Goal: Find specific page/section: Find specific page/section

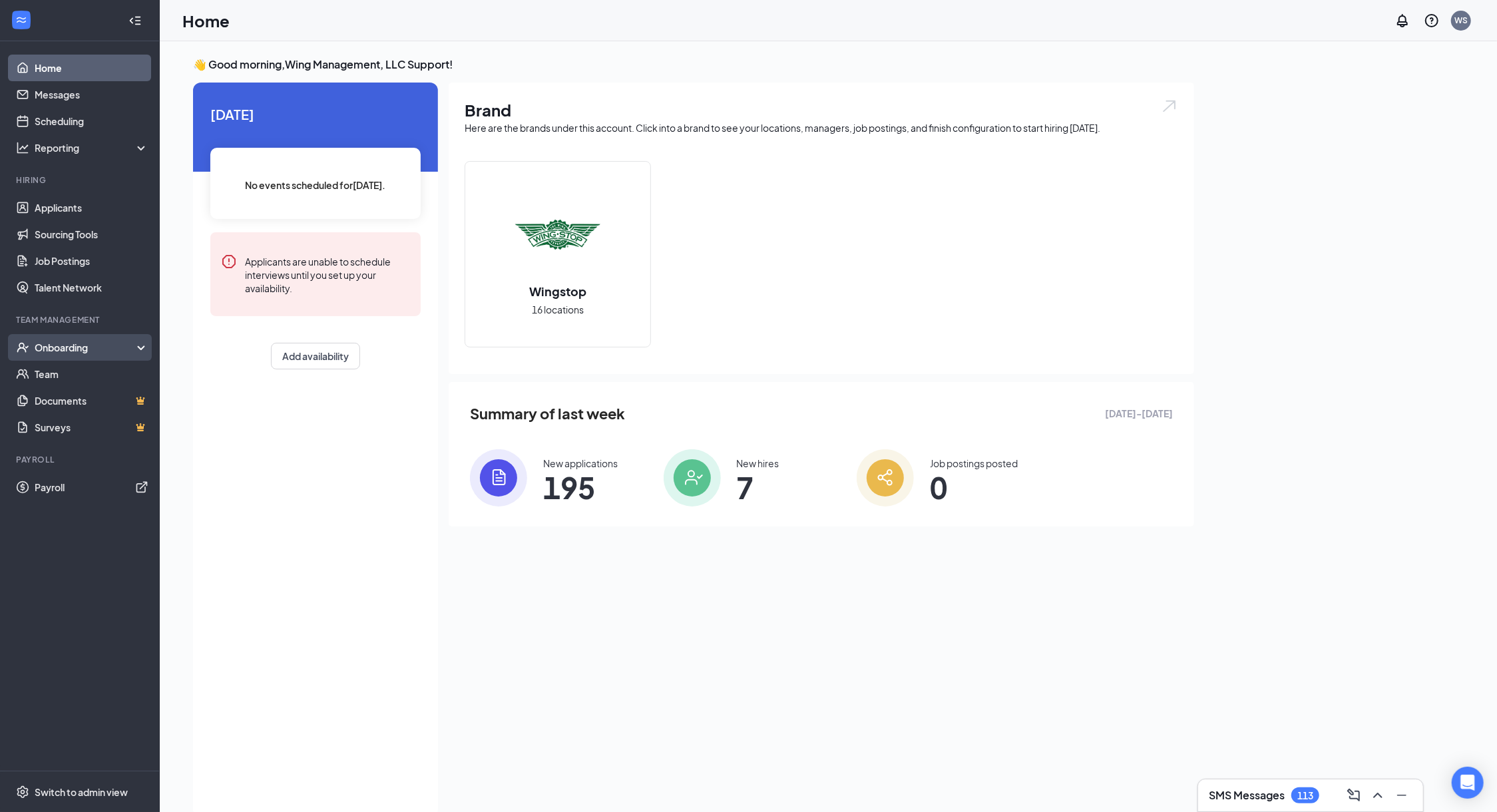
click at [104, 351] on div "Onboarding" at bounding box center [86, 348] width 102 height 13
click at [101, 374] on link "Overview" at bounding box center [91, 374] width 113 height 27
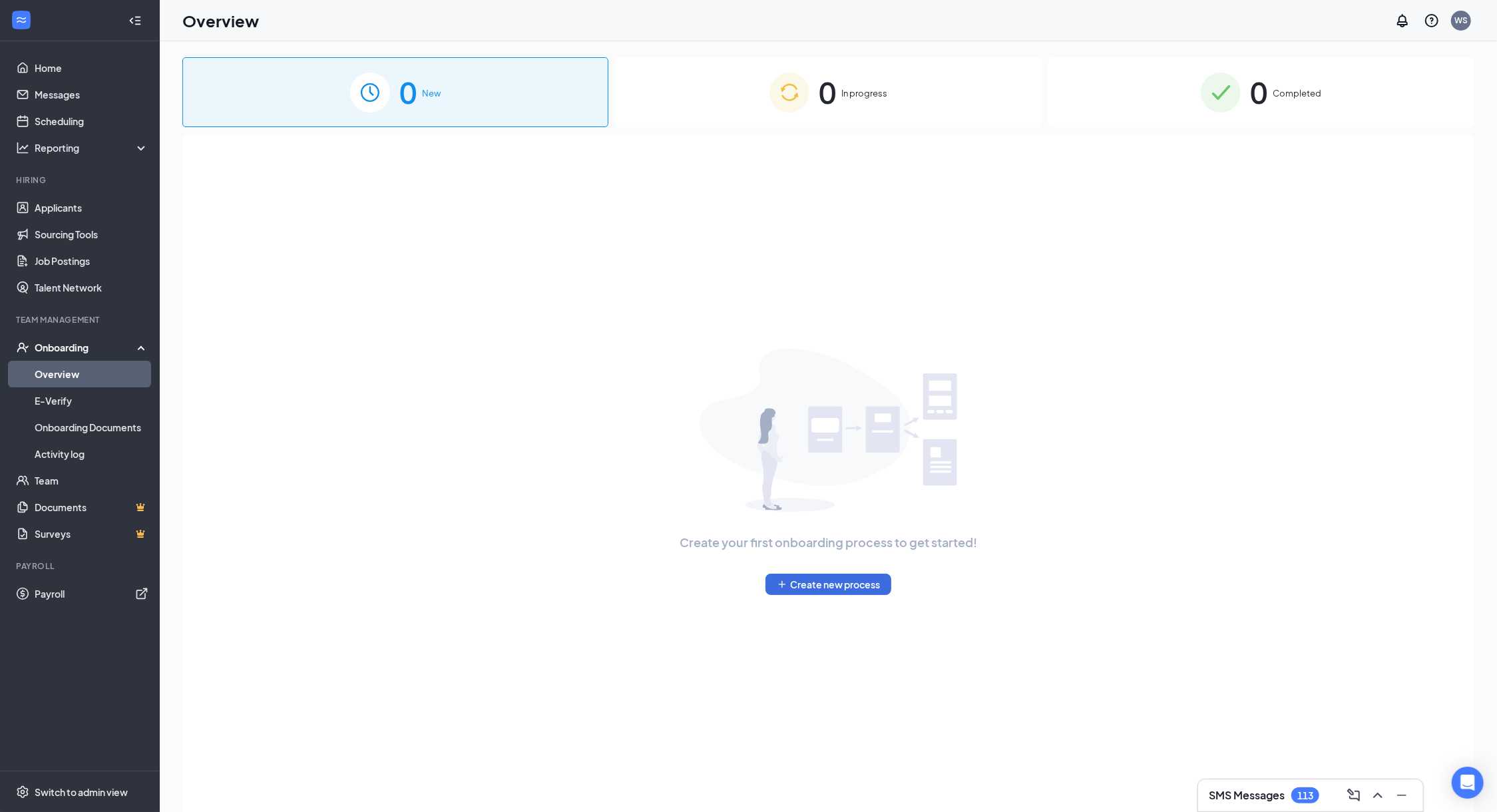
click at [803, 111] on img at bounding box center [790, 92] width 40 height 40
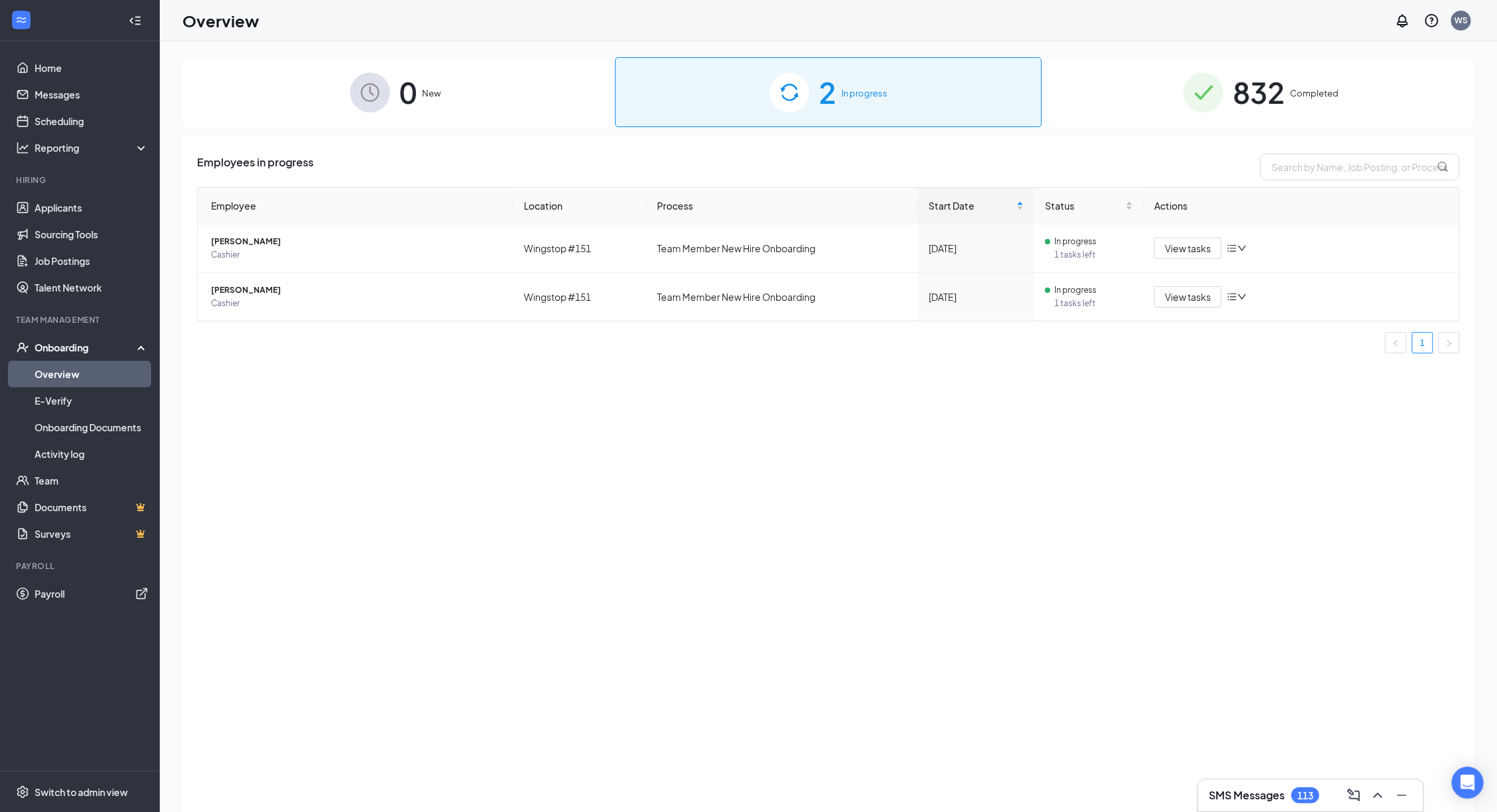
click at [1169, 113] on div "832 Completed" at bounding box center [1261, 92] width 426 height 70
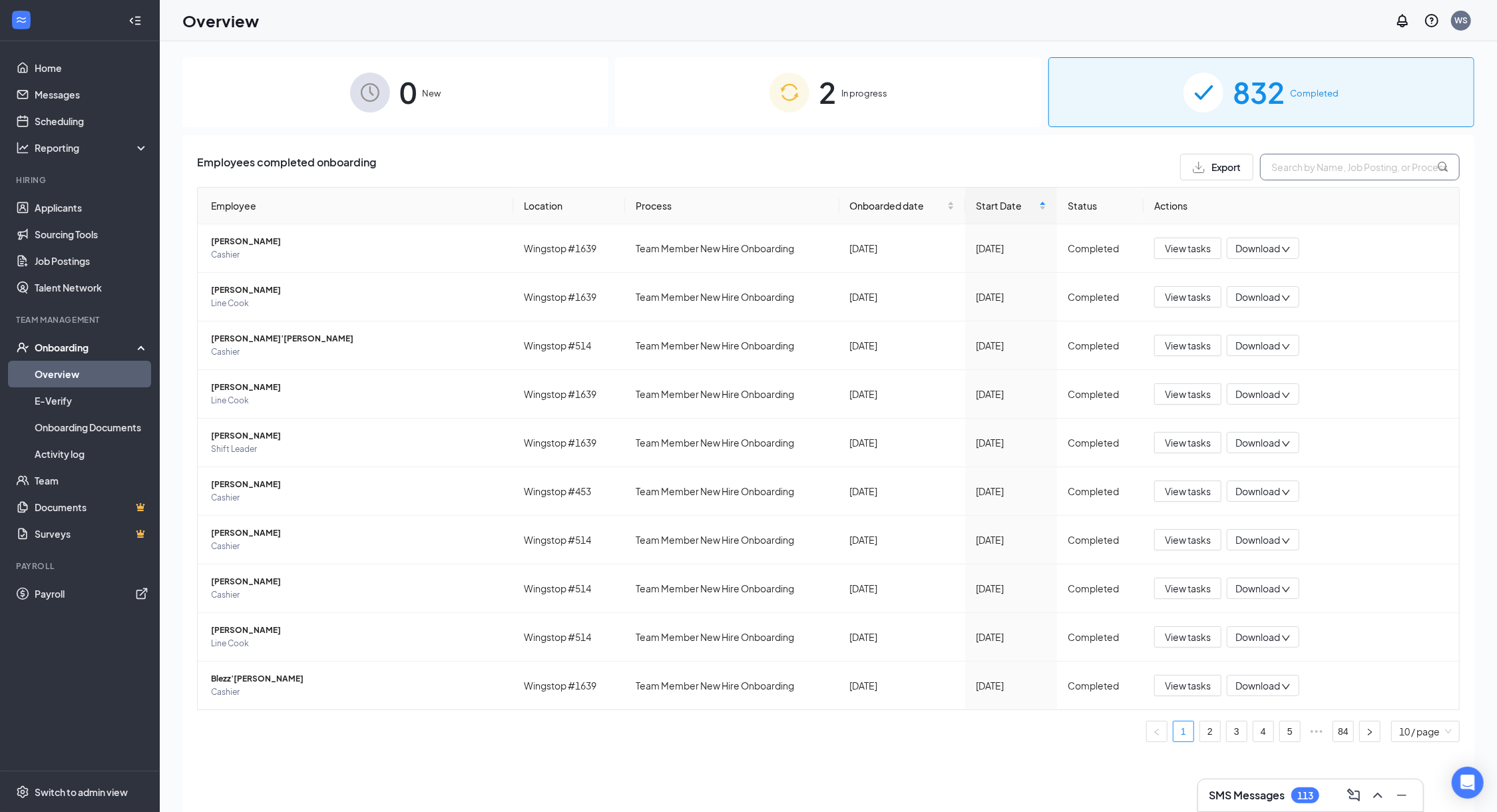
click at [1329, 158] on input "text" at bounding box center [1360, 167] width 200 height 27
paste input "Robyn Snow"
type input "Robyn Snow"
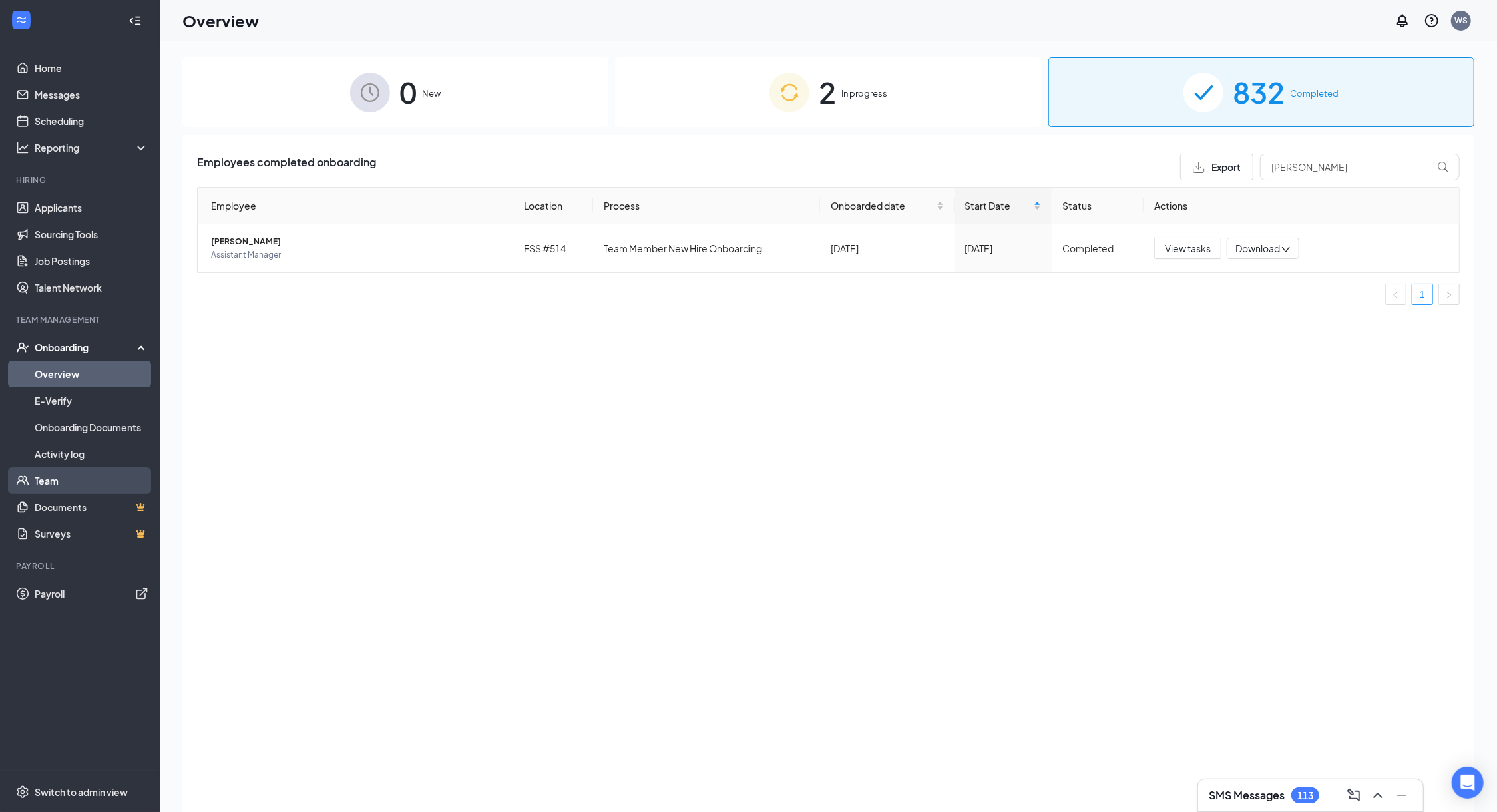
click at [90, 486] on link "Team" at bounding box center [91, 480] width 113 height 27
